Goal: Information Seeking & Learning: Learn about a topic

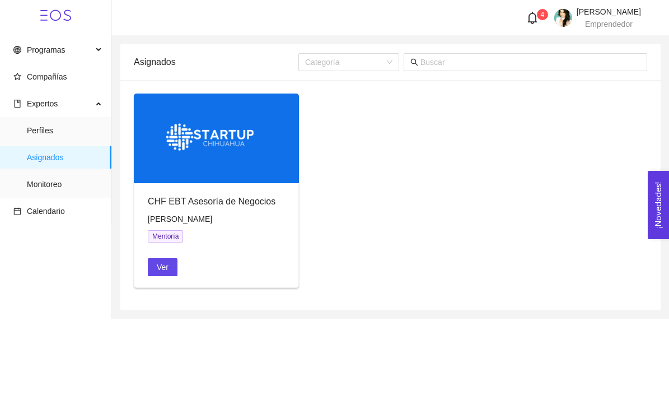
click at [528, 18] on icon "bell" at bounding box center [533, 18] width 10 height 12
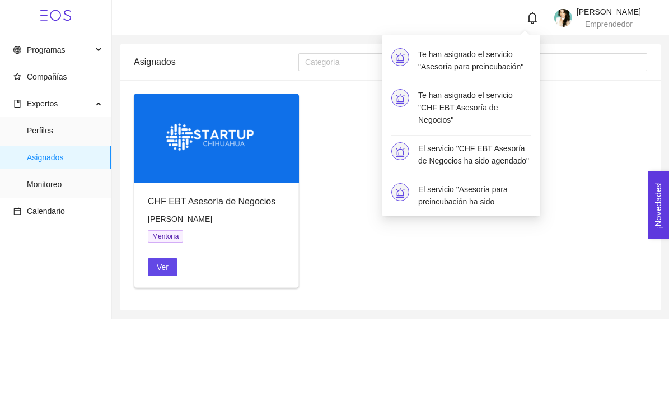
click at [446, 266] on div "CHF EBT Asesoría de Negocios Juan Pablo Ayala Rodríguez Mentoría Ver" at bounding box center [390, 194] width 522 height 203
